Goal: Task Accomplishment & Management: Complete application form

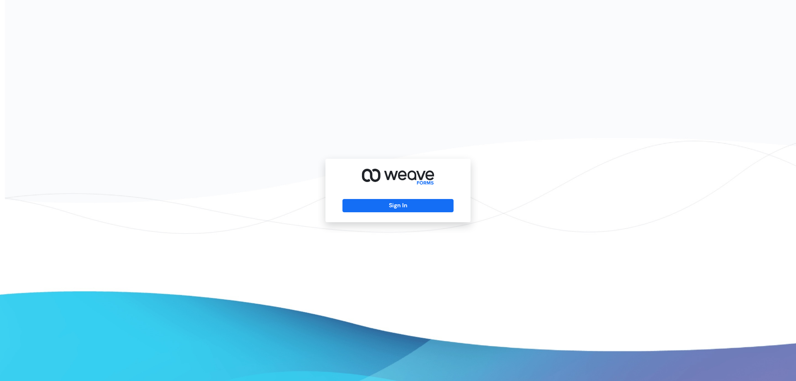
click at [341, 97] on div "Sign In" at bounding box center [398, 190] width 796 height 381
click at [373, 209] on button "Sign In" at bounding box center [397, 205] width 111 height 13
click at [401, 211] on button "Sign In" at bounding box center [397, 205] width 111 height 13
